Goal: Information Seeking & Learning: Find specific fact

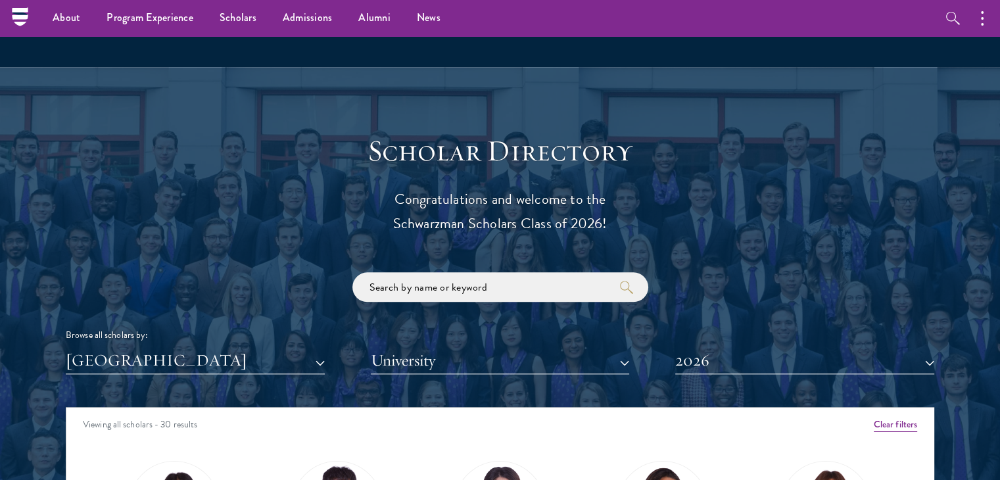
scroll to position [1338, 0]
click at [429, 287] on input "search" at bounding box center [500, 288] width 296 height 30
click at [508, 299] on input "search" at bounding box center [500, 288] width 296 height 30
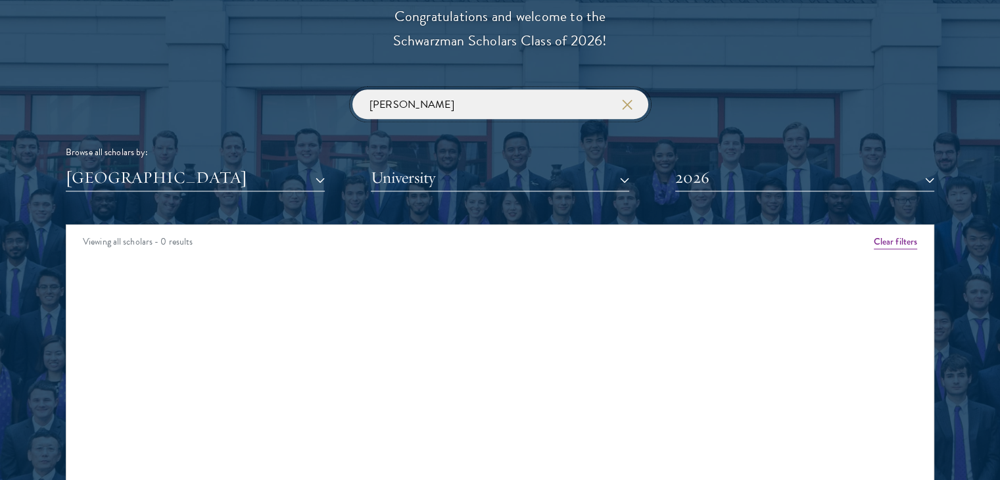
scroll to position [1528, 0]
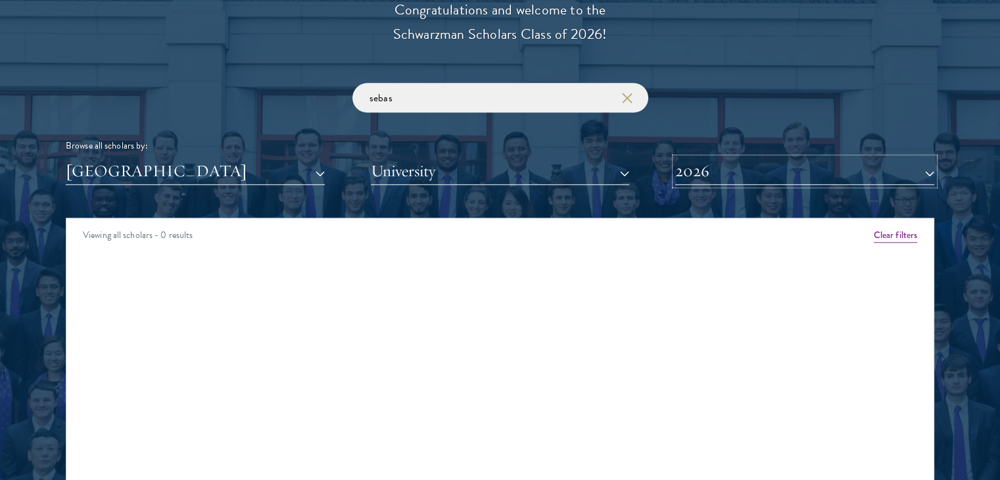
click at [769, 178] on button "2026" at bounding box center [804, 171] width 259 height 27
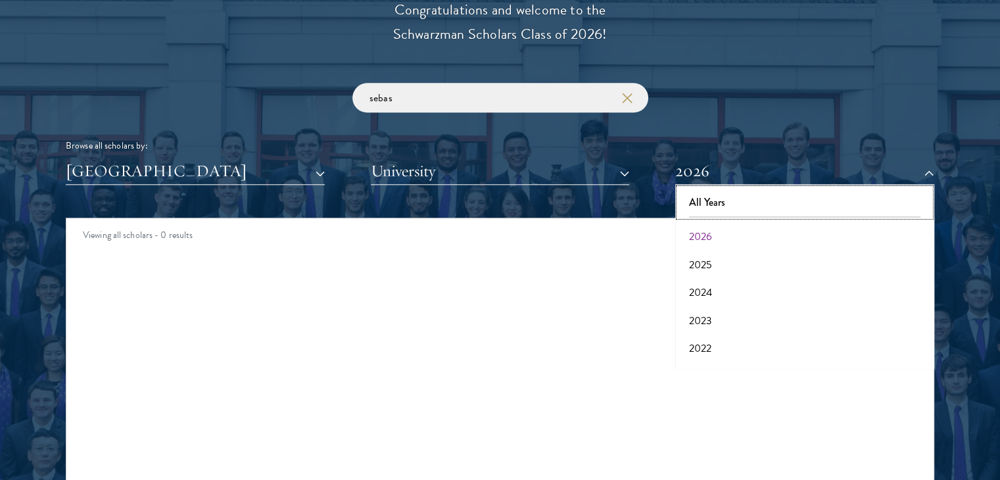
click at [721, 203] on button "All Years" at bounding box center [804, 203] width 251 height 28
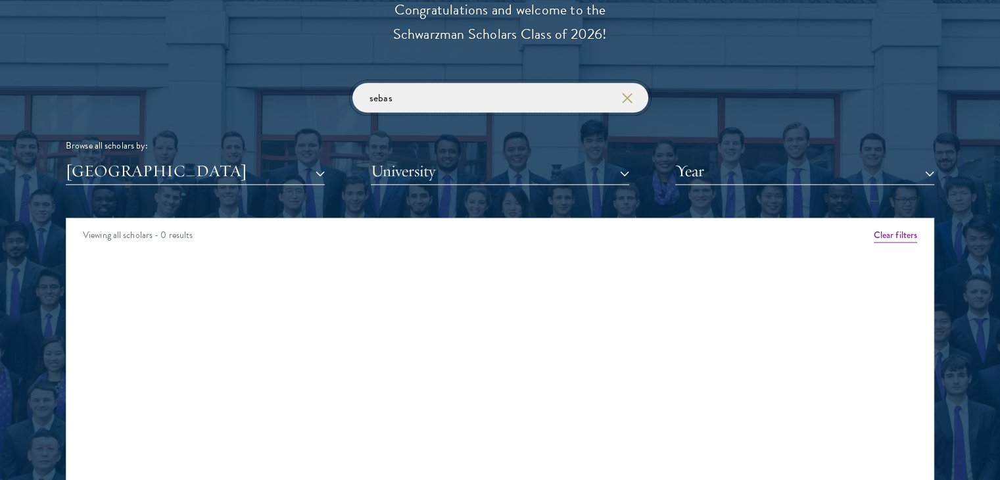
click at [463, 103] on input "sebas" at bounding box center [500, 98] width 296 height 30
type input "[PERSON_NAME]"
click button "submit" at bounding box center [0, 0] width 0 height 0
click at [260, 168] on button "[GEOGRAPHIC_DATA]" at bounding box center [195, 171] width 259 height 27
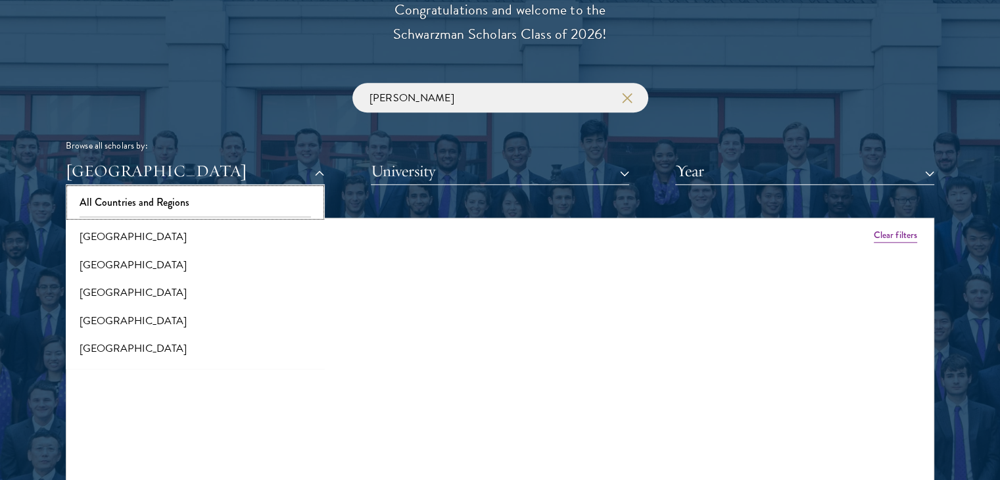
click at [146, 203] on button "All Countries and Regions" at bounding box center [195, 203] width 251 height 28
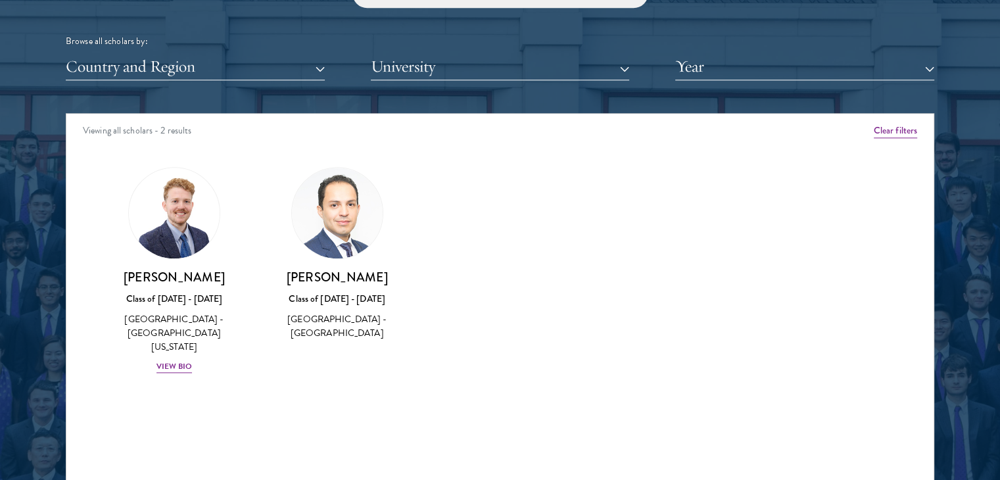
scroll to position [1635, 0]
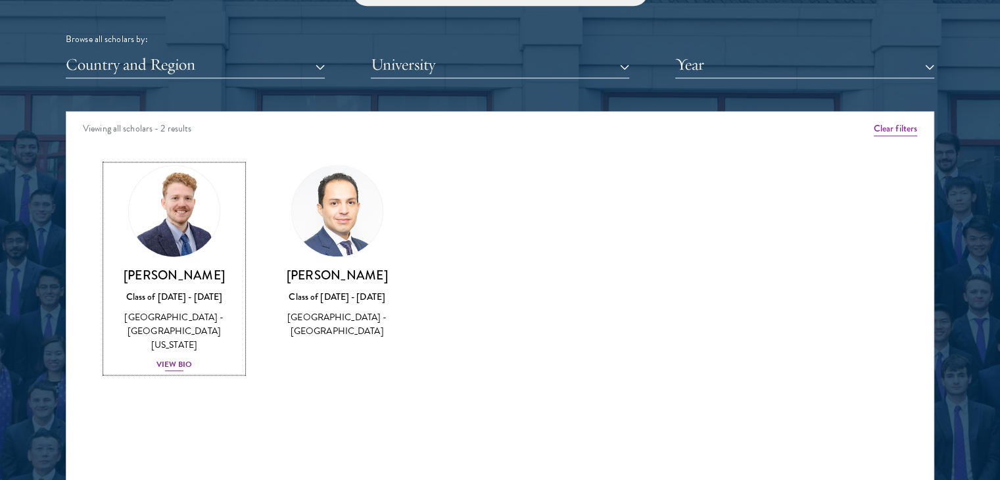
click at [163, 228] on img at bounding box center [174, 211] width 100 height 100
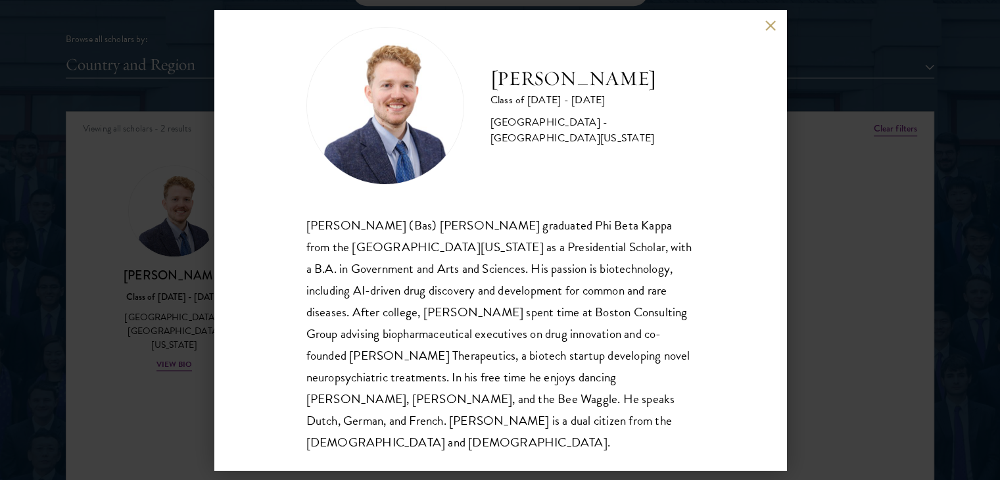
scroll to position [23, 0]
